Goal: Find specific page/section: Find specific page/section

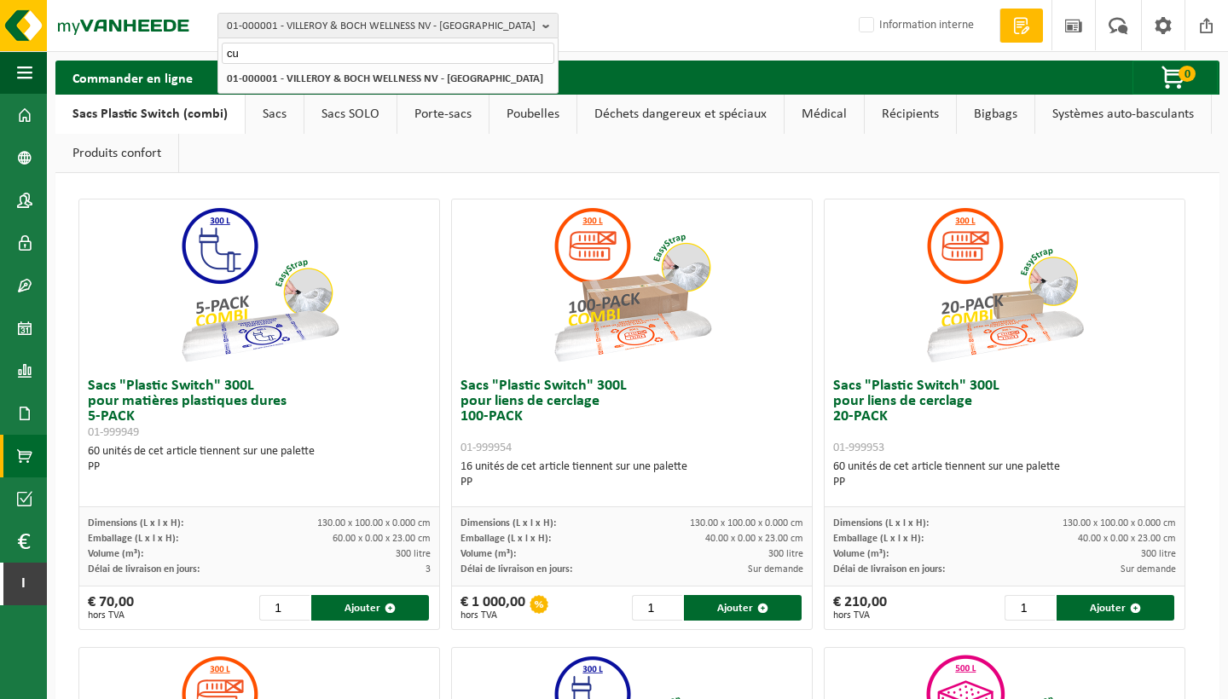
click at [299, 55] on input "cu" at bounding box center [388, 53] width 333 height 21
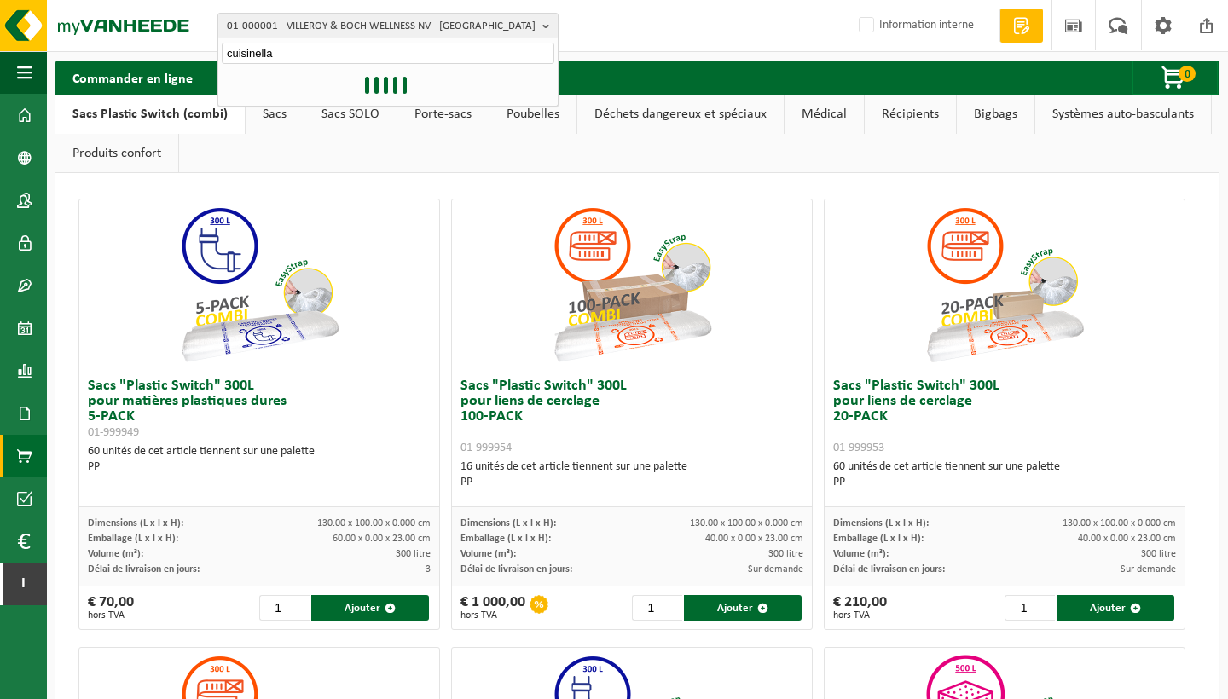
type input "cuisinella"
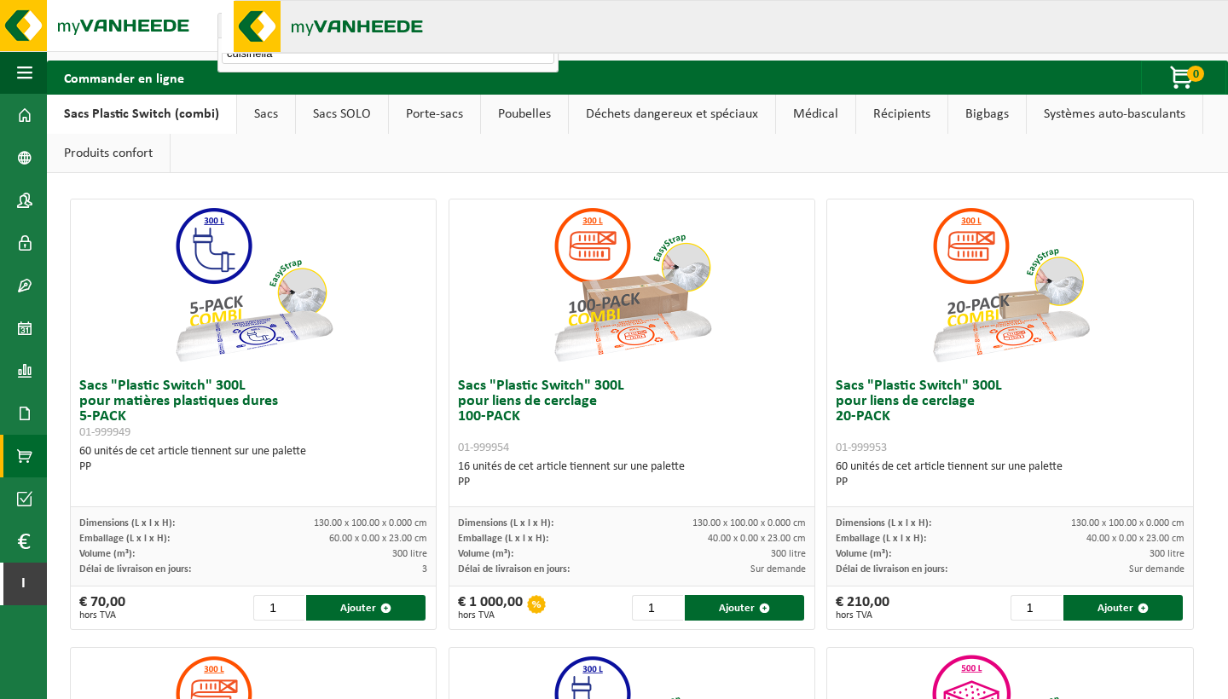
scroll to position [158, 0]
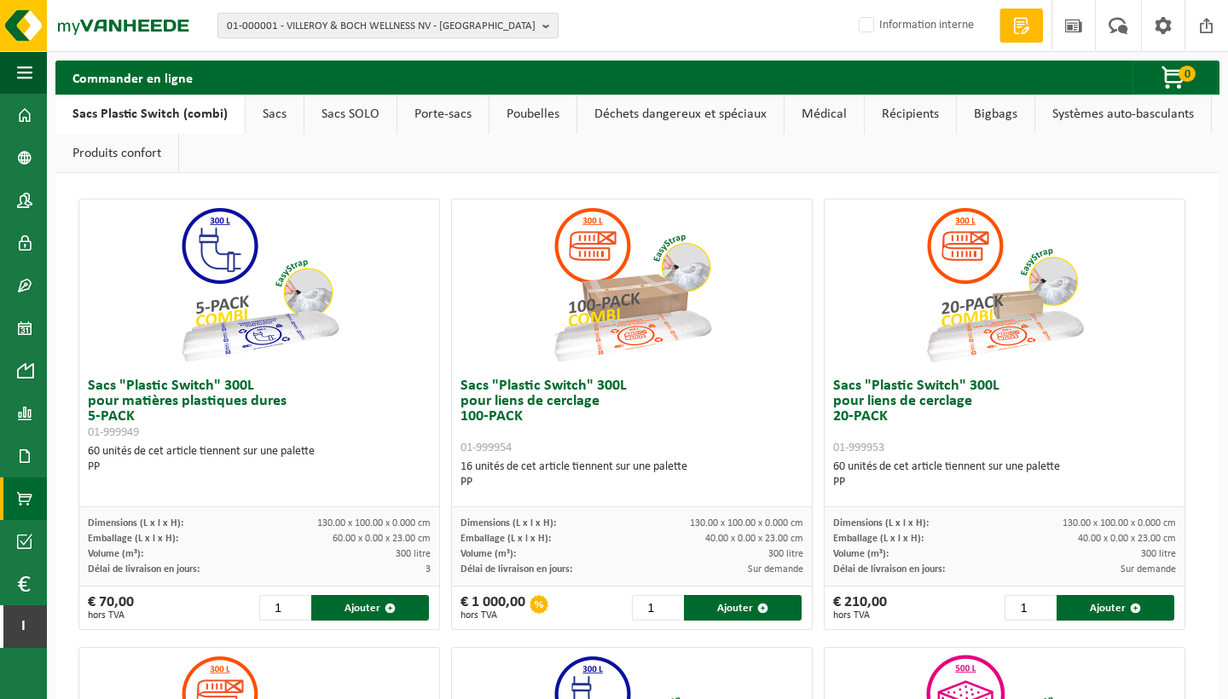
click at [411, 29] on span "01-000001 - VILLEROY & BOCH WELLNESS NV - [GEOGRAPHIC_DATA]" at bounding box center [381, 27] width 309 height 26
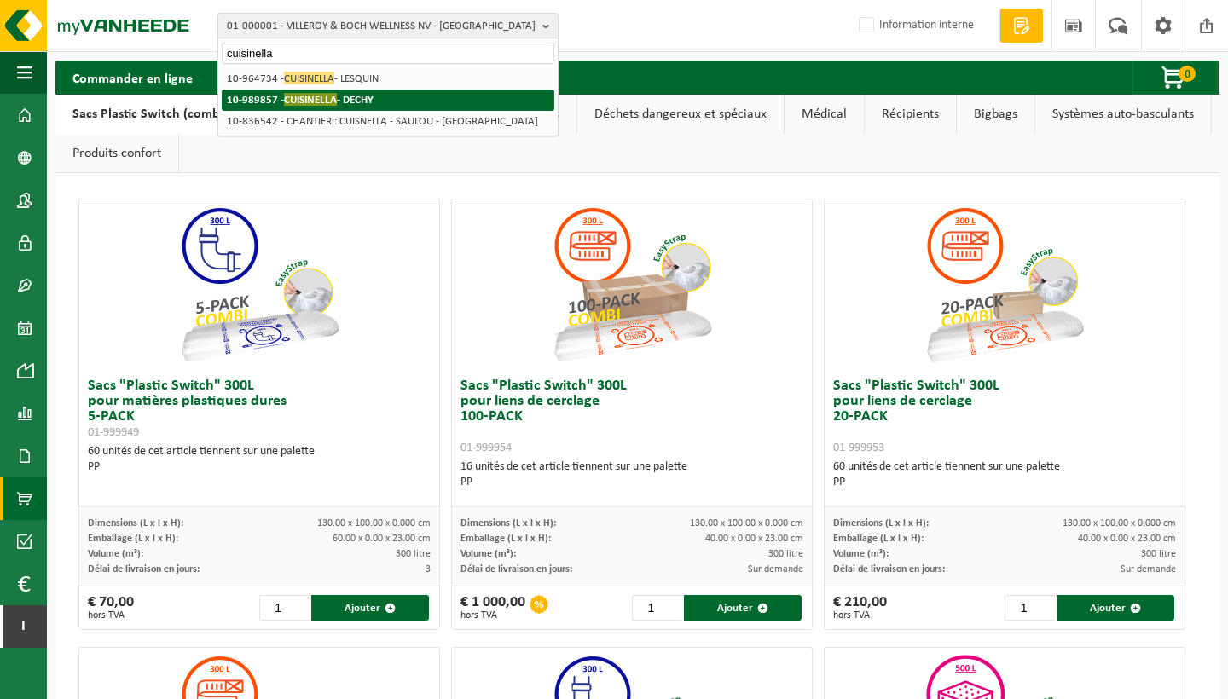
type input "cuisinera"
drag, startPoint x: 427, startPoint y: 91, endPoint x: 395, endPoint y: 96, distance: 32.8
click at [395, 96] on li "10-989857 - CUISINELLA - DECHY" at bounding box center [388, 100] width 333 height 21
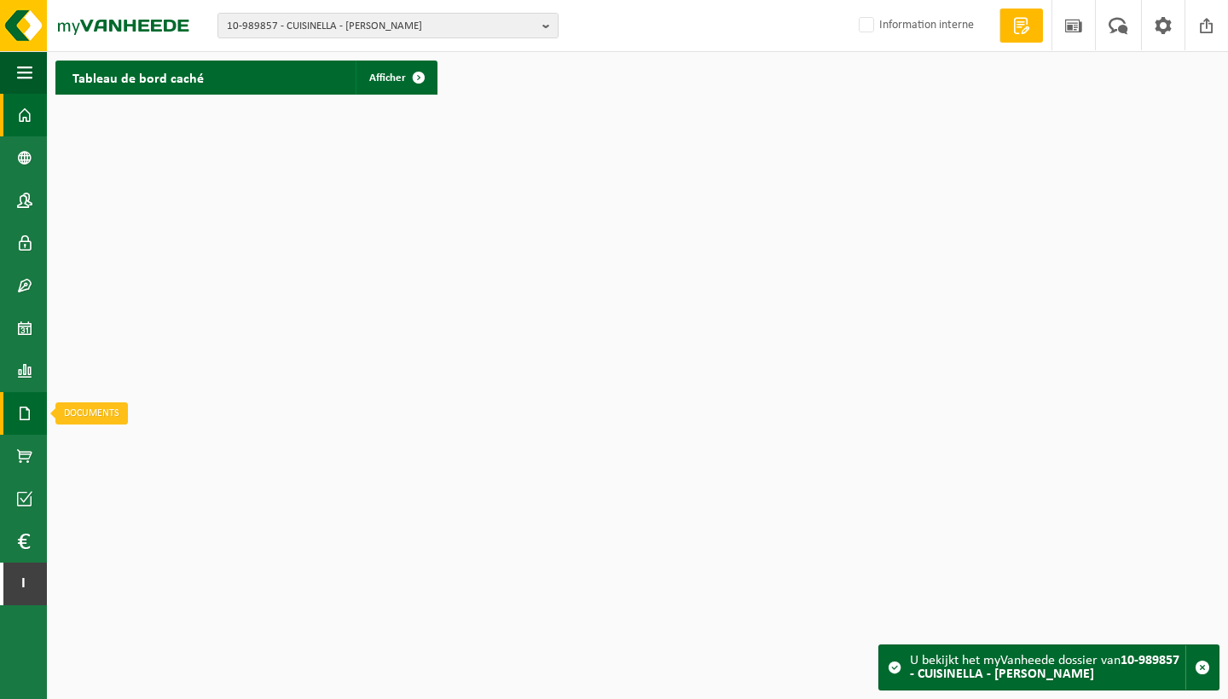
click at [31, 427] on span at bounding box center [24, 413] width 15 height 43
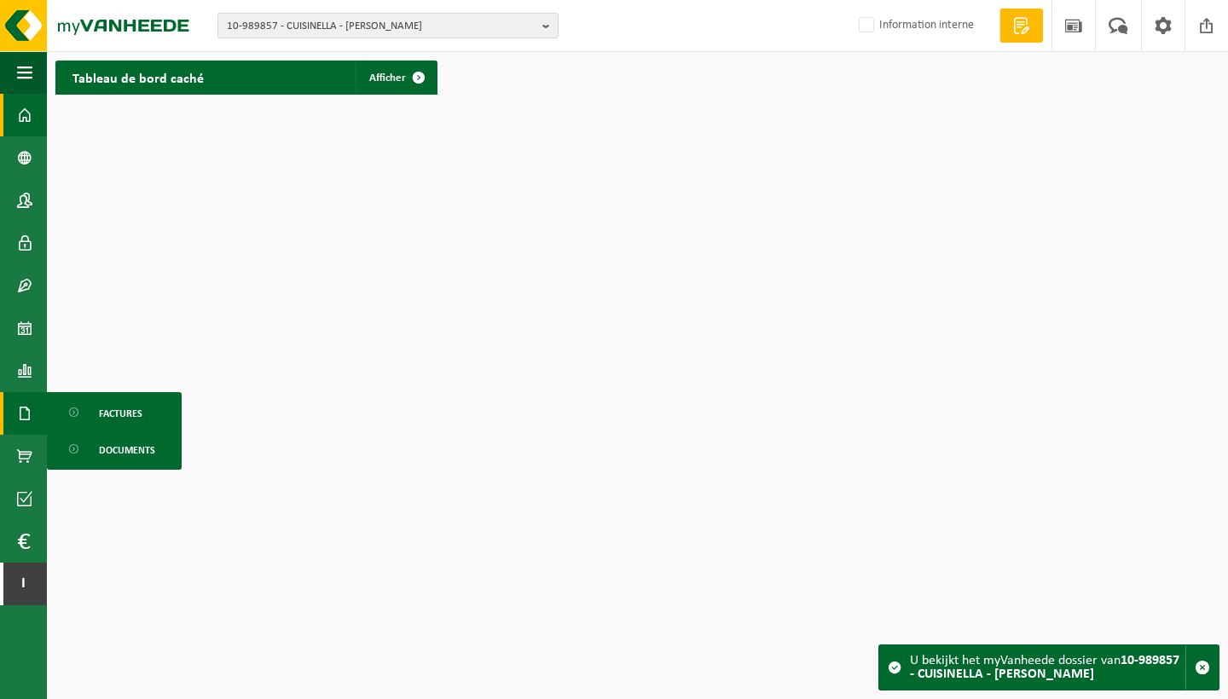
click at [89, 431] on ul "Factures Documents" at bounding box center [114, 431] width 135 height 78
click at [101, 405] on span "Factures" at bounding box center [120, 413] width 43 height 32
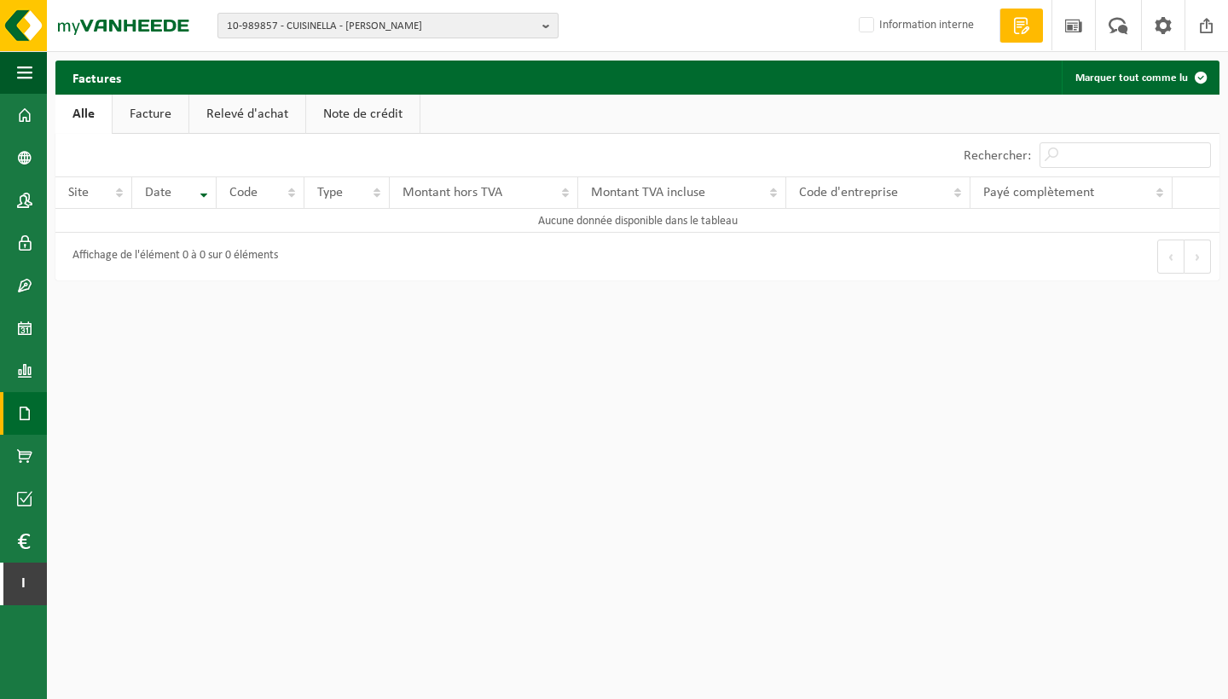
click at [289, 26] on span "10-989857 - CUISINELLA - [PERSON_NAME]" at bounding box center [381, 27] width 309 height 26
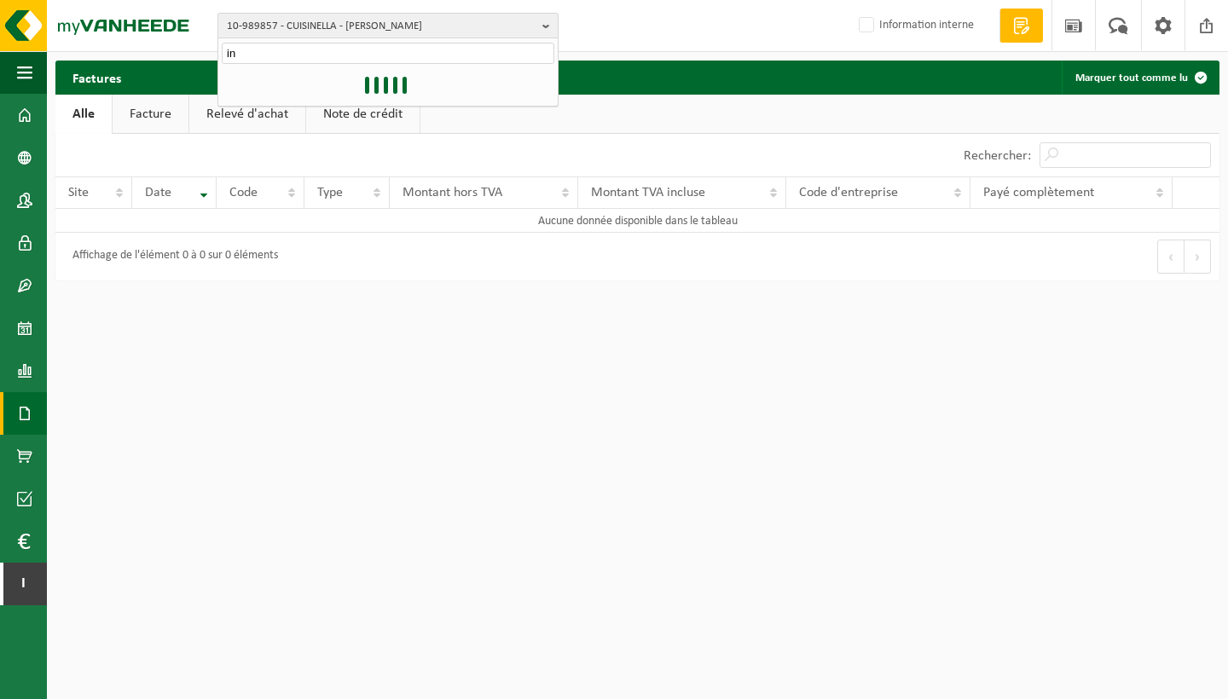
type input "i"
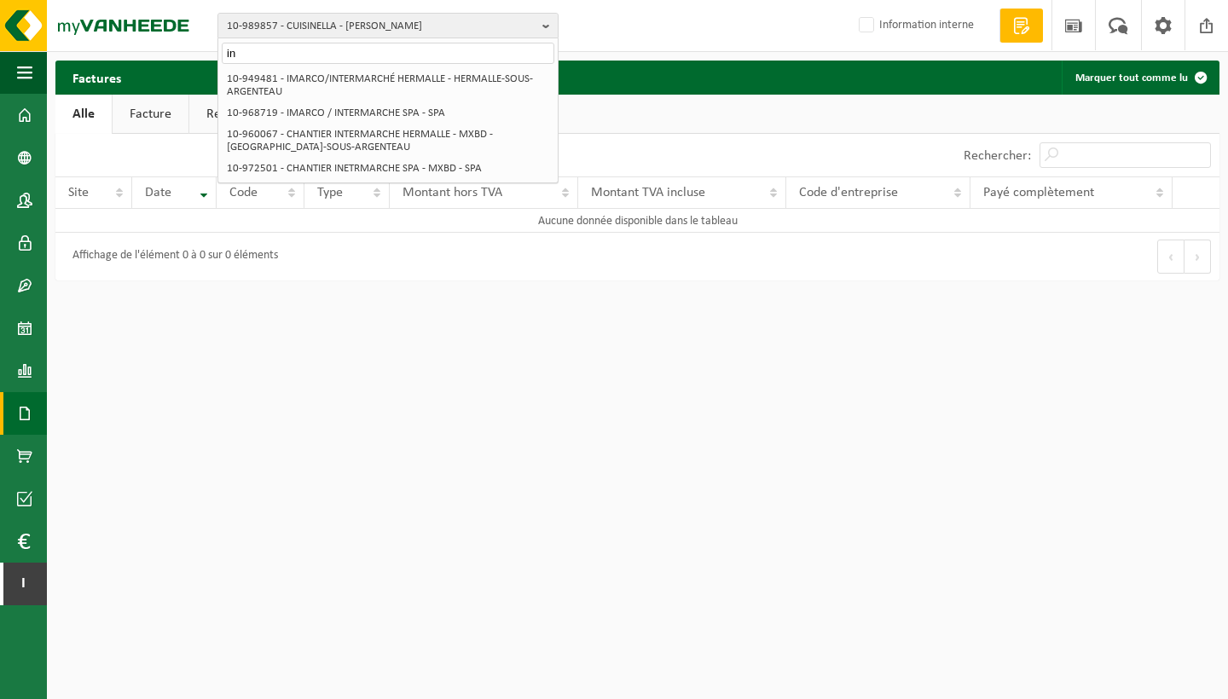
type input "i"
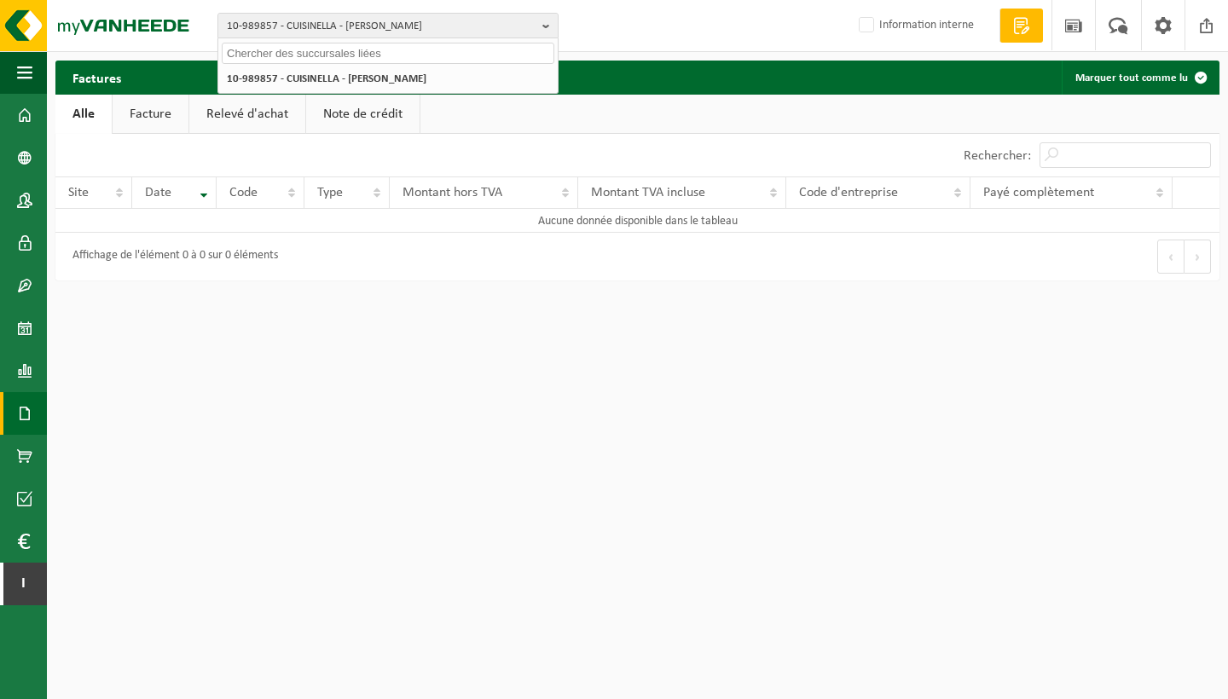
click at [281, 287] on div "Factures Marquer tout comme lu Patientez Le téléchargement est un peu long en r…" at bounding box center [637, 175] width 1181 height 229
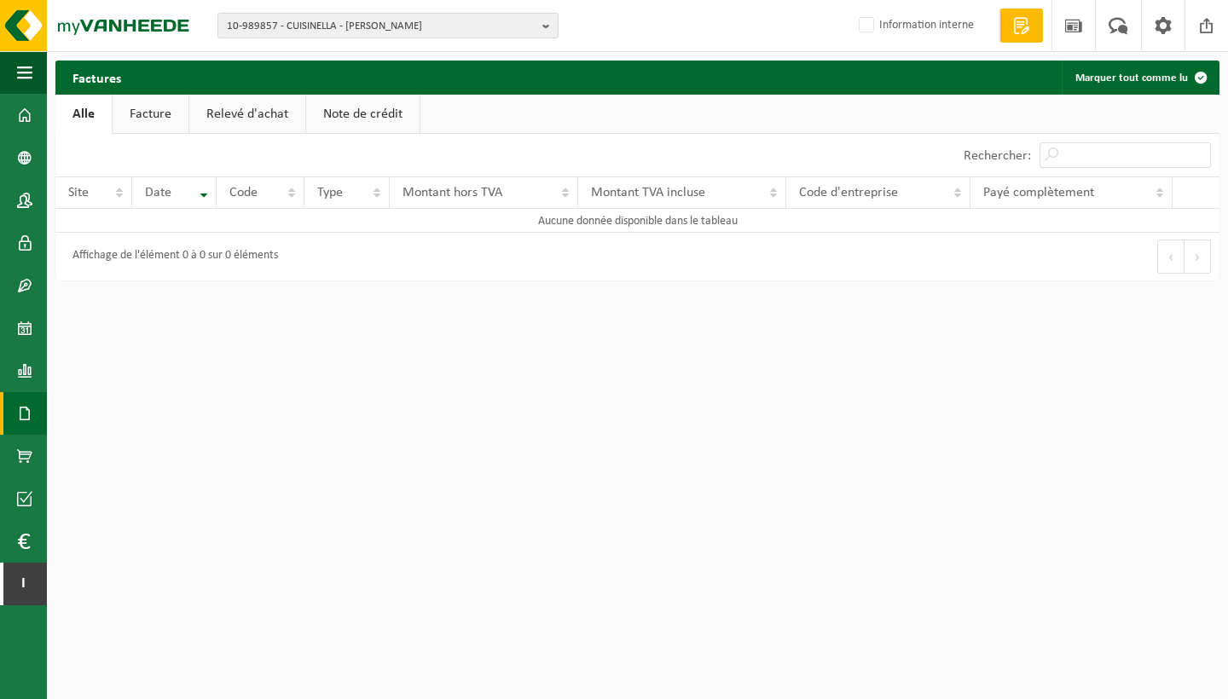
click at [281, 287] on div "Factures Marquer tout comme lu Patientez Le téléchargement est un peu long en r…" at bounding box center [637, 175] width 1181 height 229
